Goal: Task Accomplishment & Management: Use online tool/utility

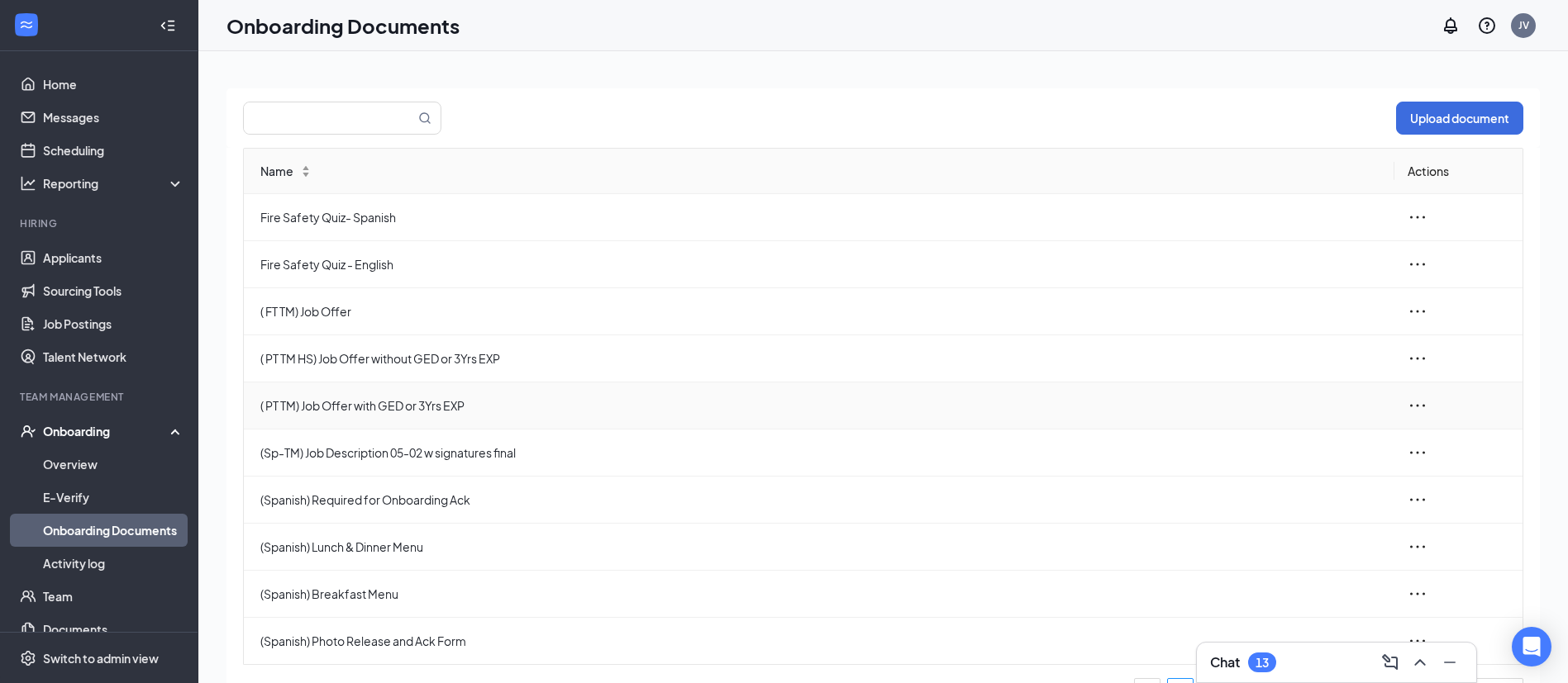
scroll to position [53, 0]
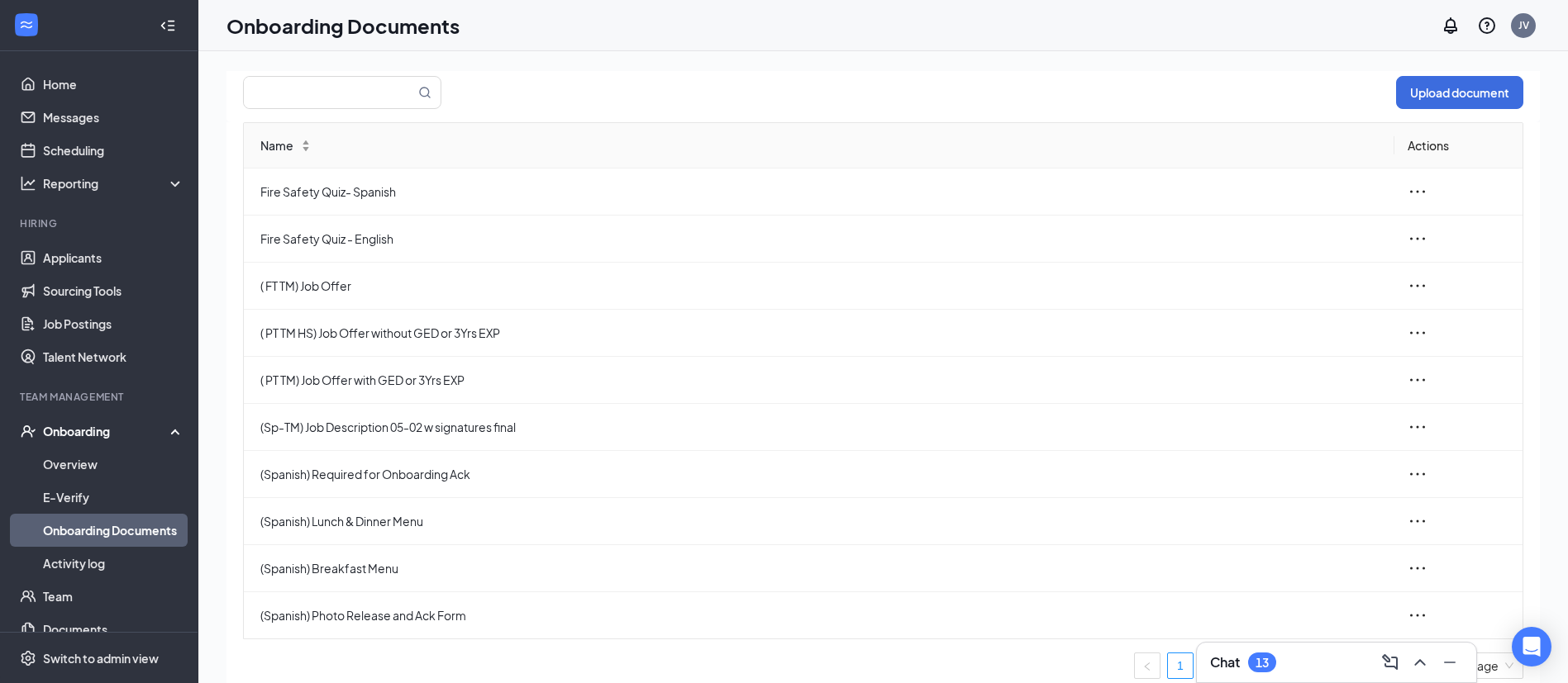
click at [1201, 658] on link "2" at bounding box center [1214, 666] width 25 height 25
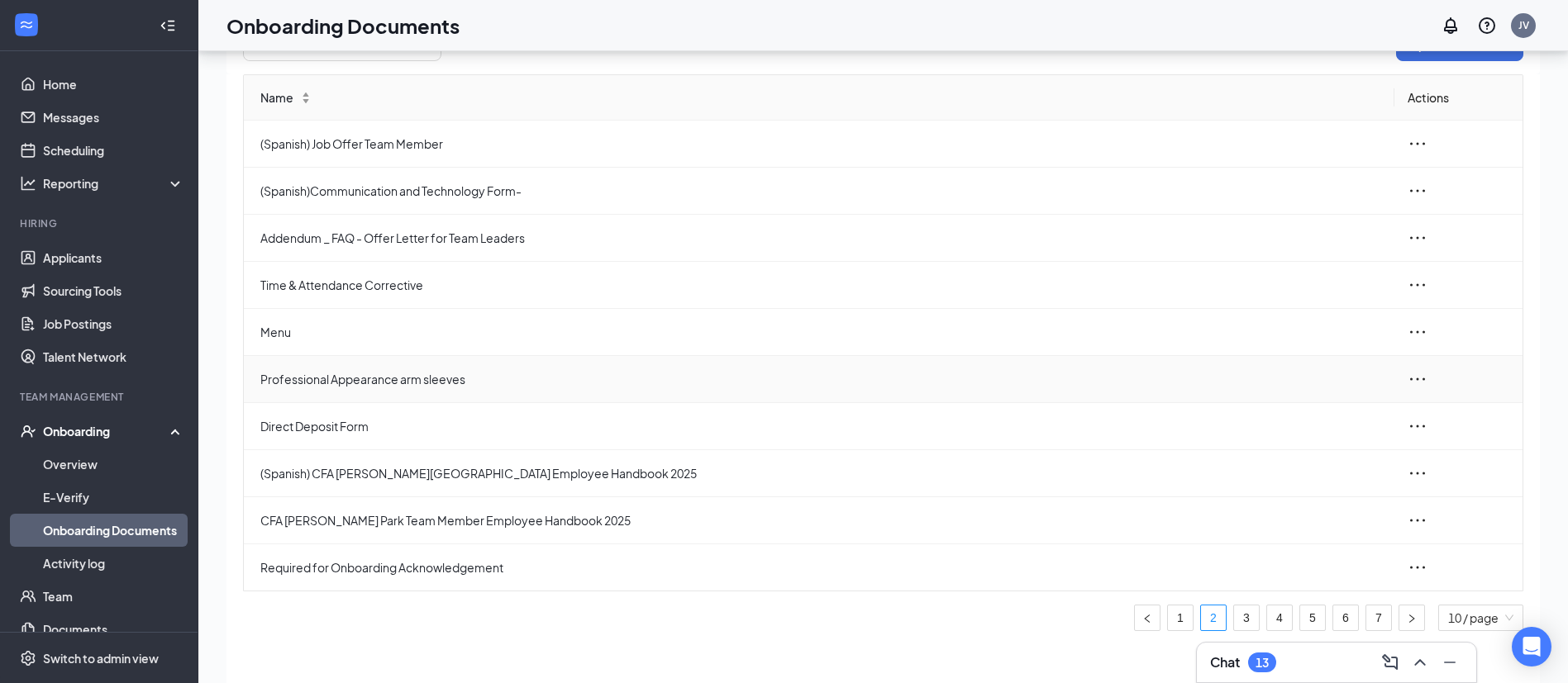
scroll to position [75, 0]
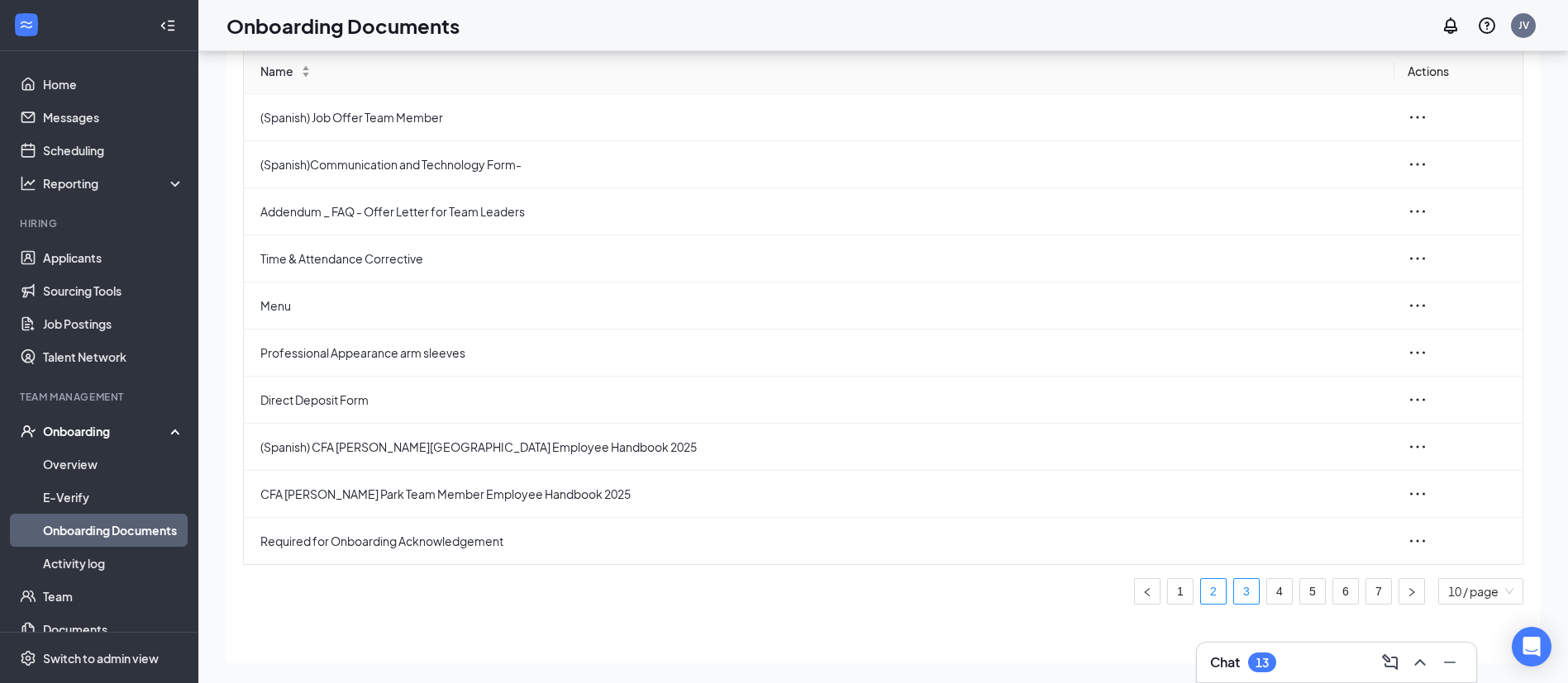
click at [1234, 591] on link "3" at bounding box center [1246, 592] width 25 height 25
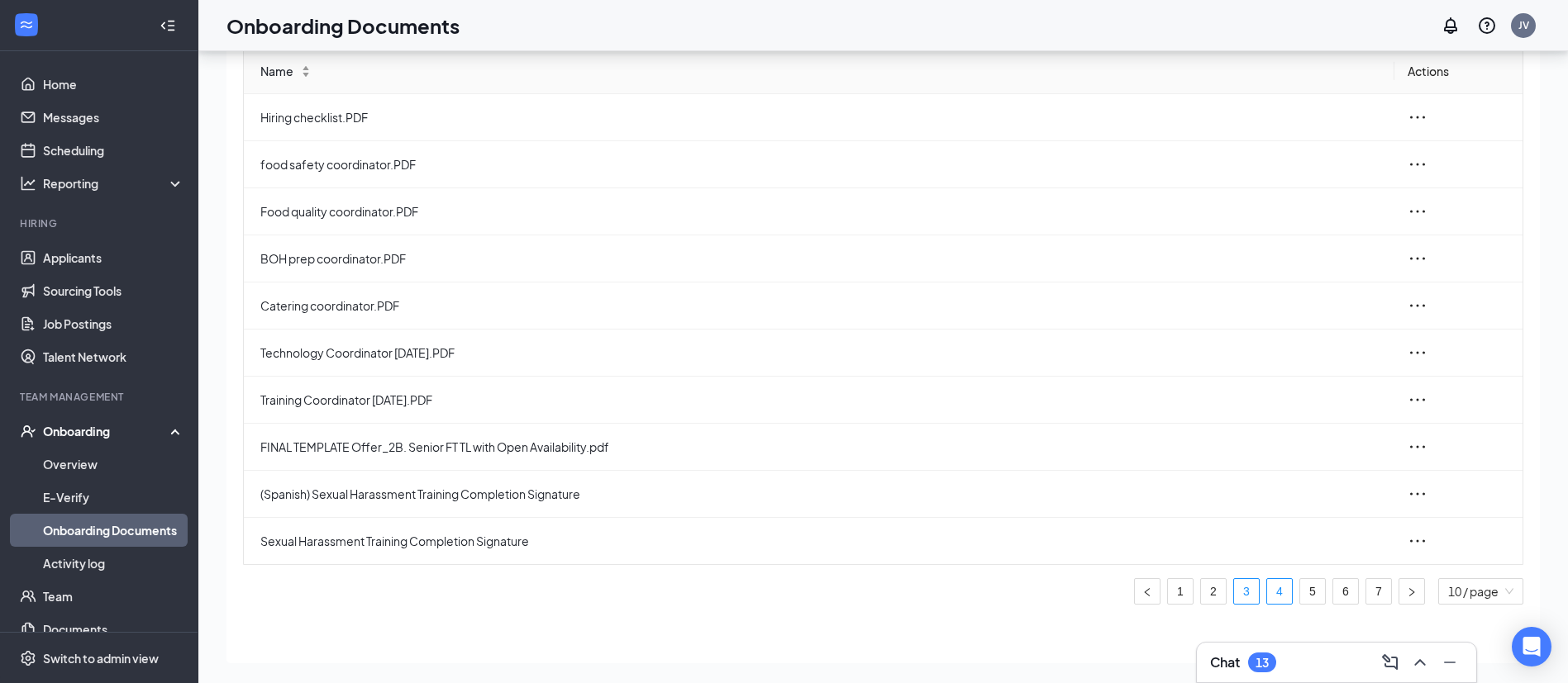
click at [1267, 594] on link "4" at bounding box center [1280, 592] width 25 height 25
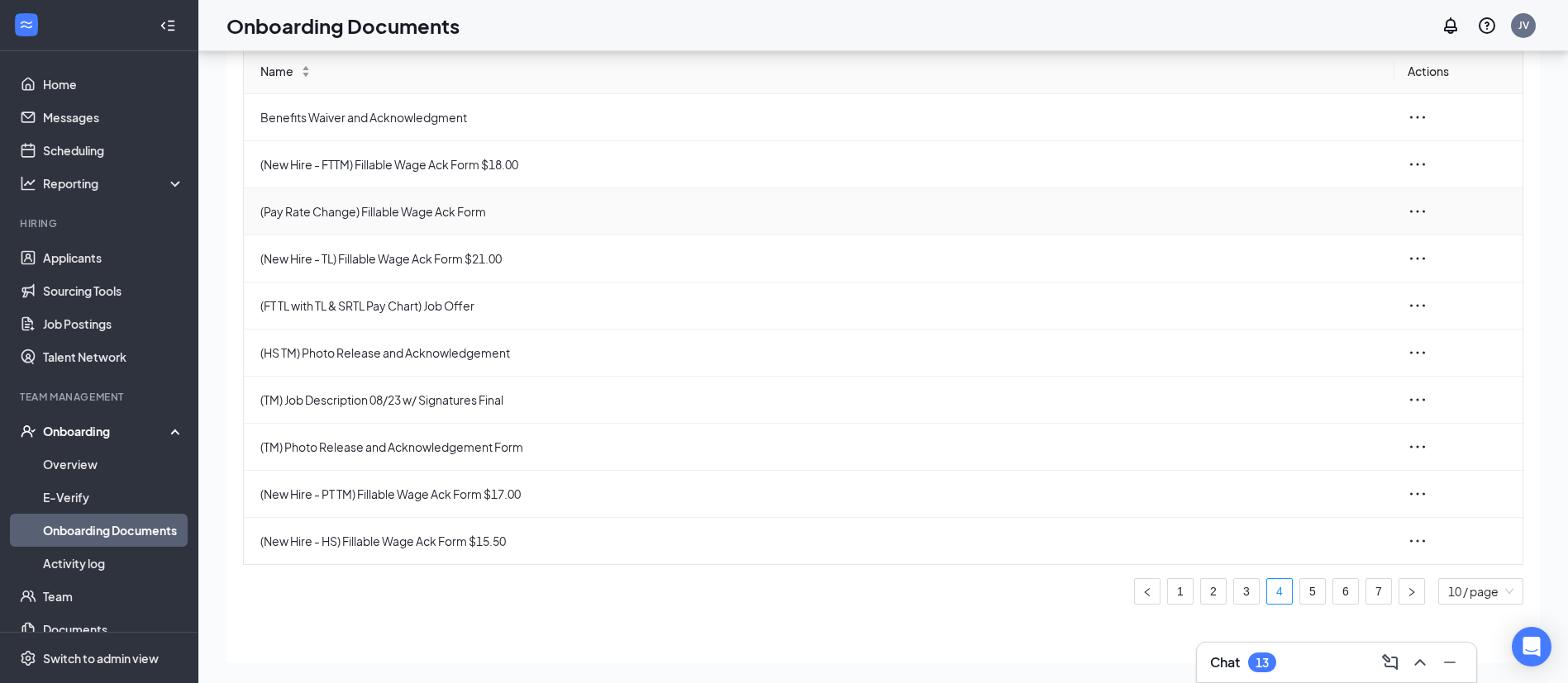
click at [1407, 216] on icon "ellipsis" at bounding box center [1417, 212] width 20 height 20
click at [1265, 284] on div "Edit" at bounding box center [1310, 285] width 178 height 20
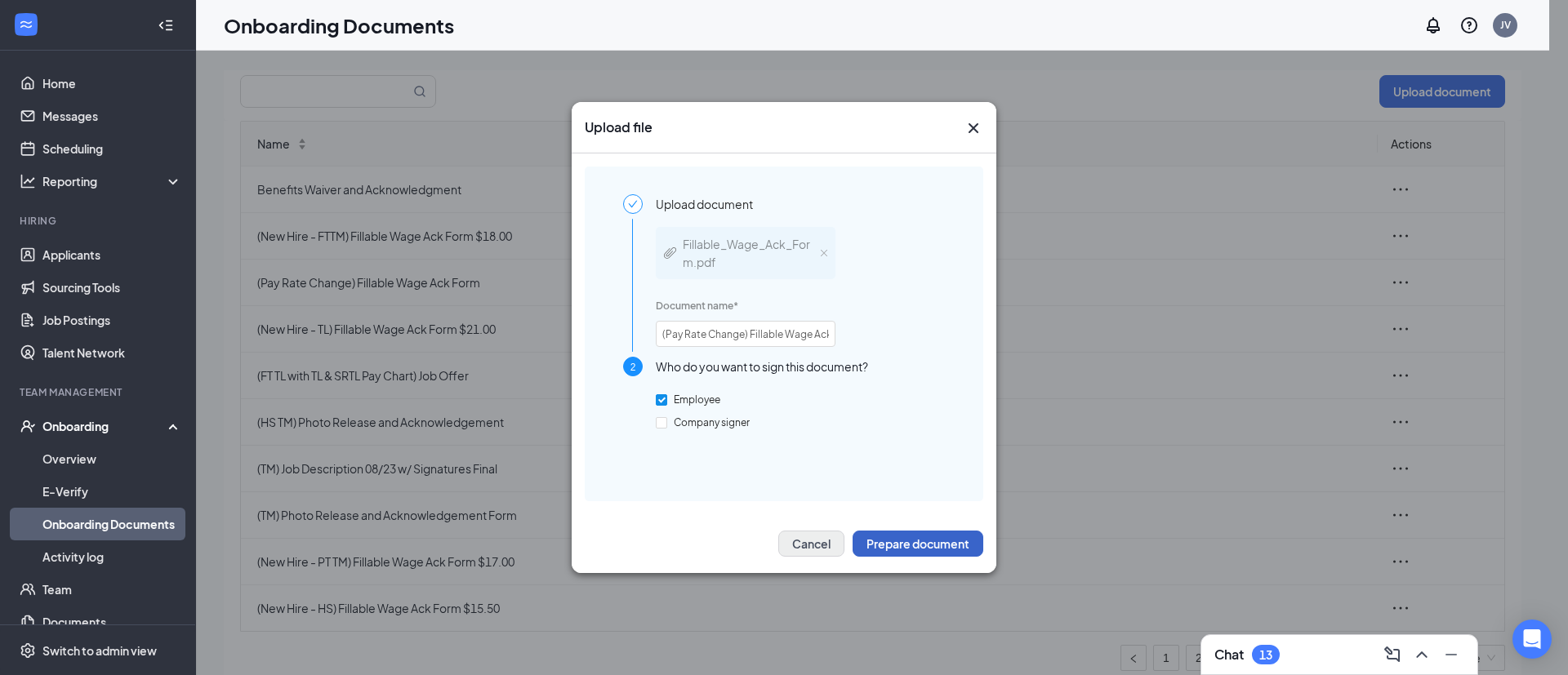
click at [900, 536] on button "Prepare document" at bounding box center [918, 544] width 131 height 27
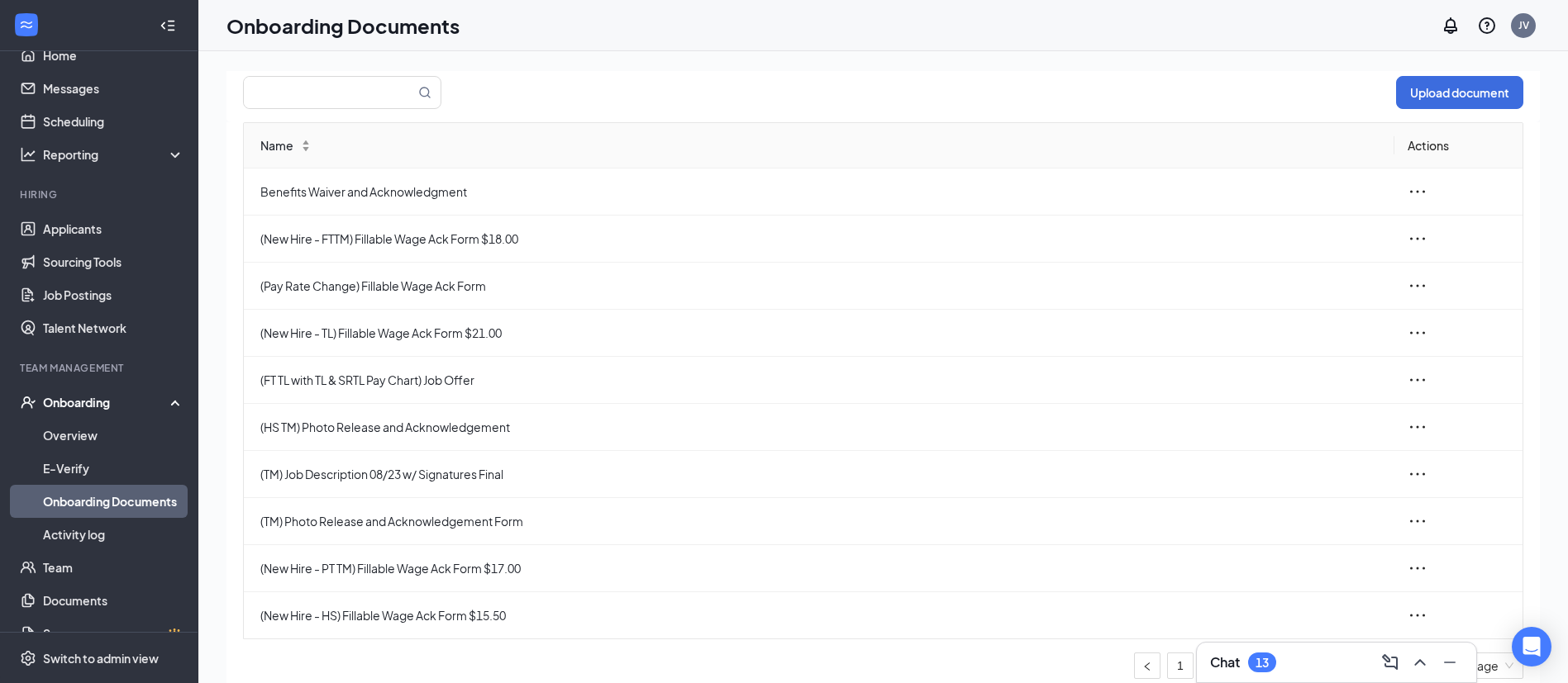
scroll to position [54, 0]
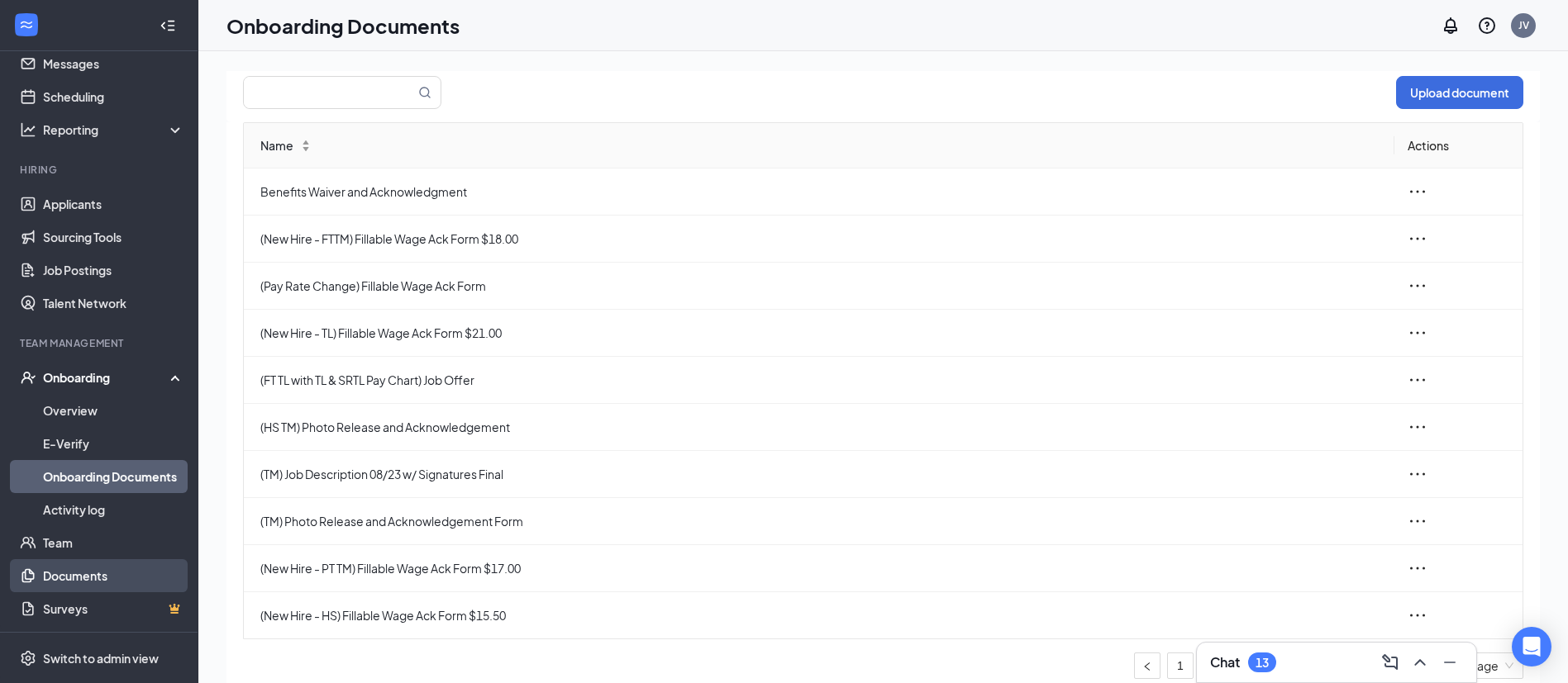
click at [83, 577] on link "Documents" at bounding box center [114, 576] width 142 height 34
